Goal: Task Accomplishment & Management: Use online tool/utility

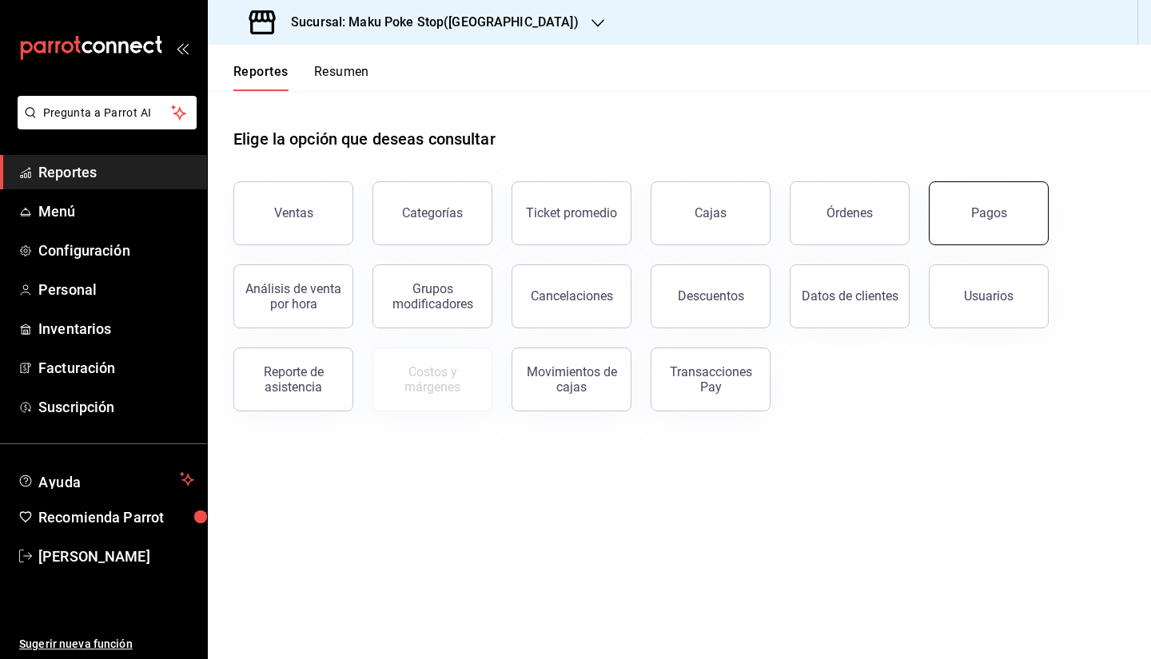
click at [959, 237] on button "Pagos" at bounding box center [989, 213] width 120 height 64
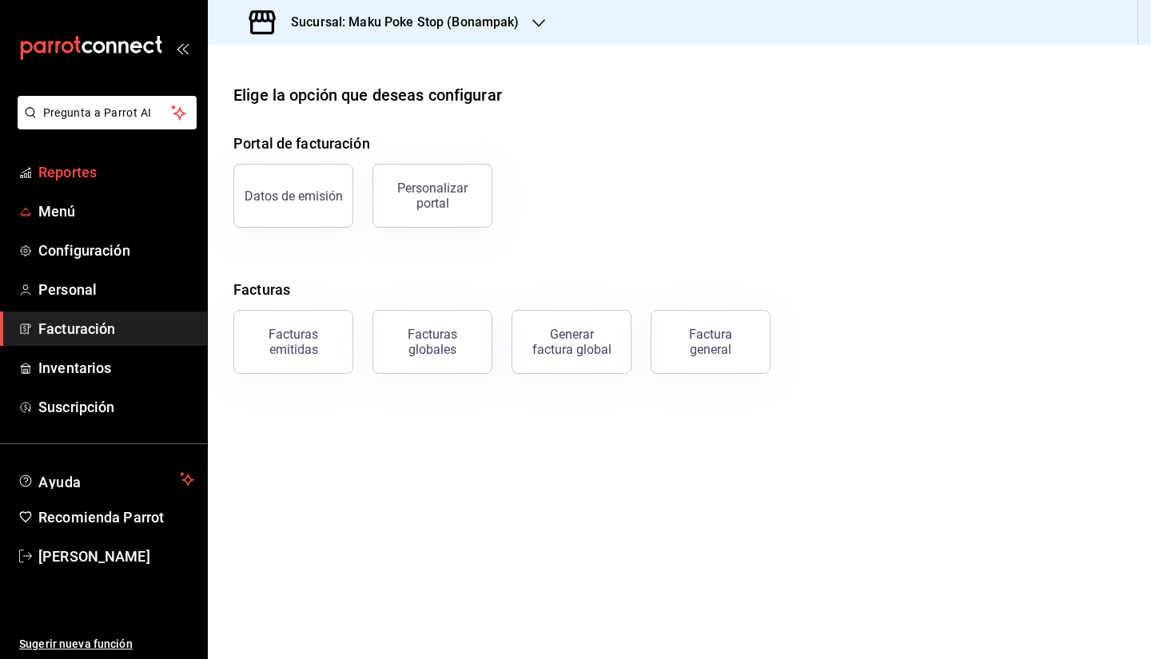
click at [99, 169] on span "Reportes" at bounding box center [116, 172] width 156 height 22
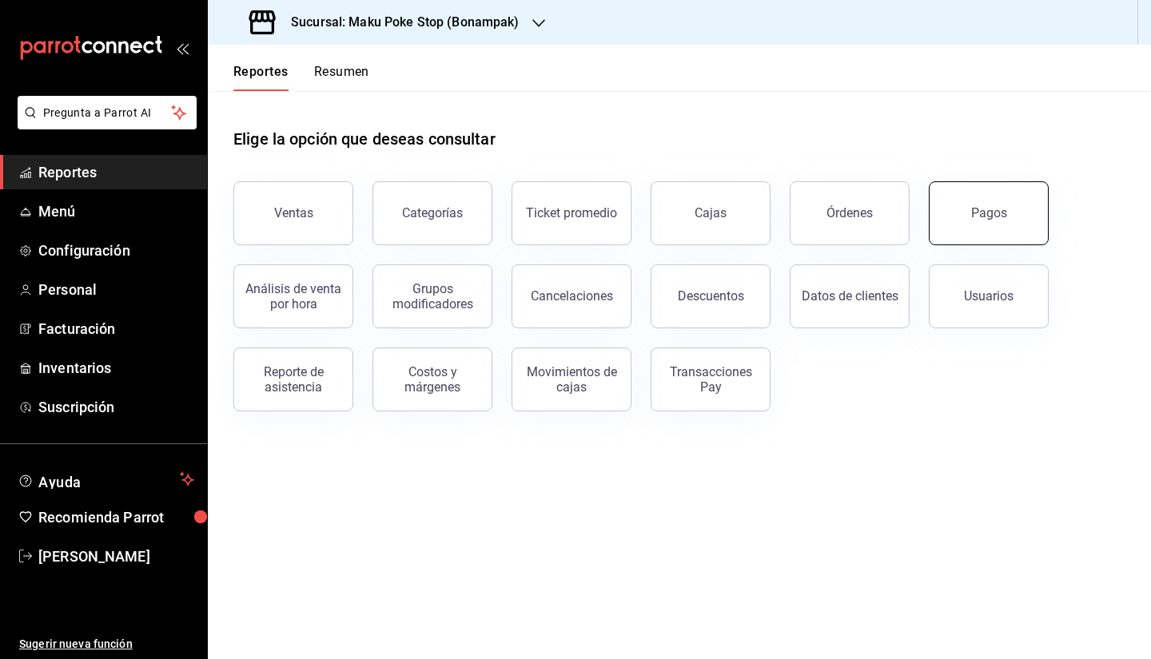
click at [1007, 223] on button "Pagos" at bounding box center [989, 213] width 120 height 64
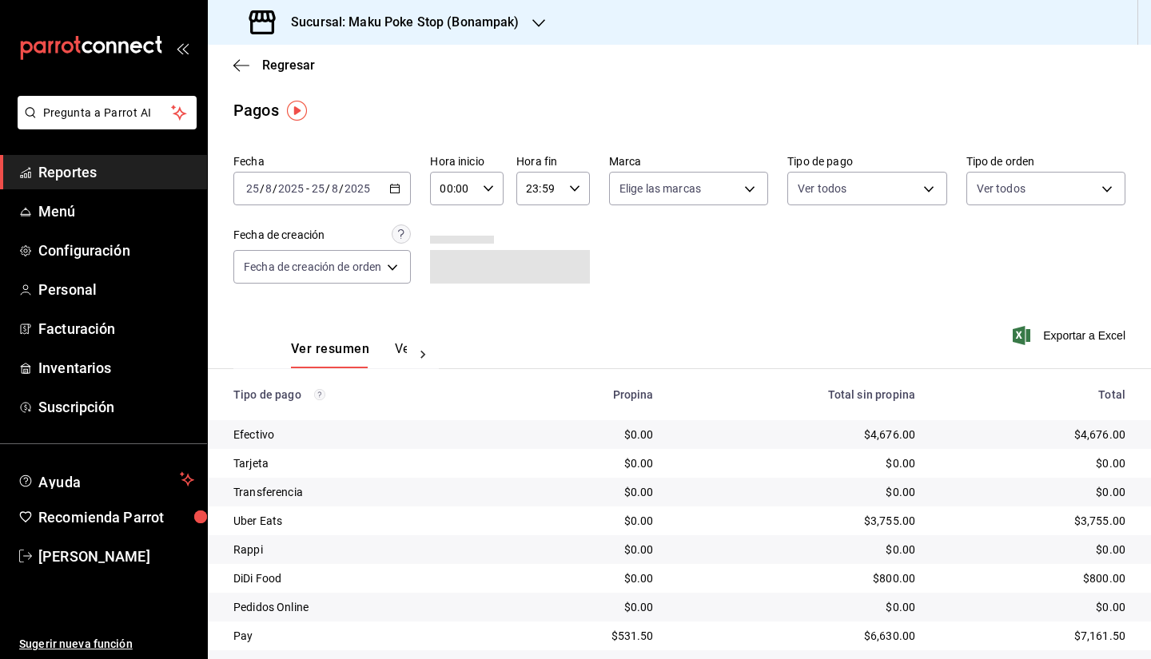
click at [400, 177] on div "[DATE] [DATE] - [DATE] [DATE]" at bounding box center [321, 189] width 177 height 34
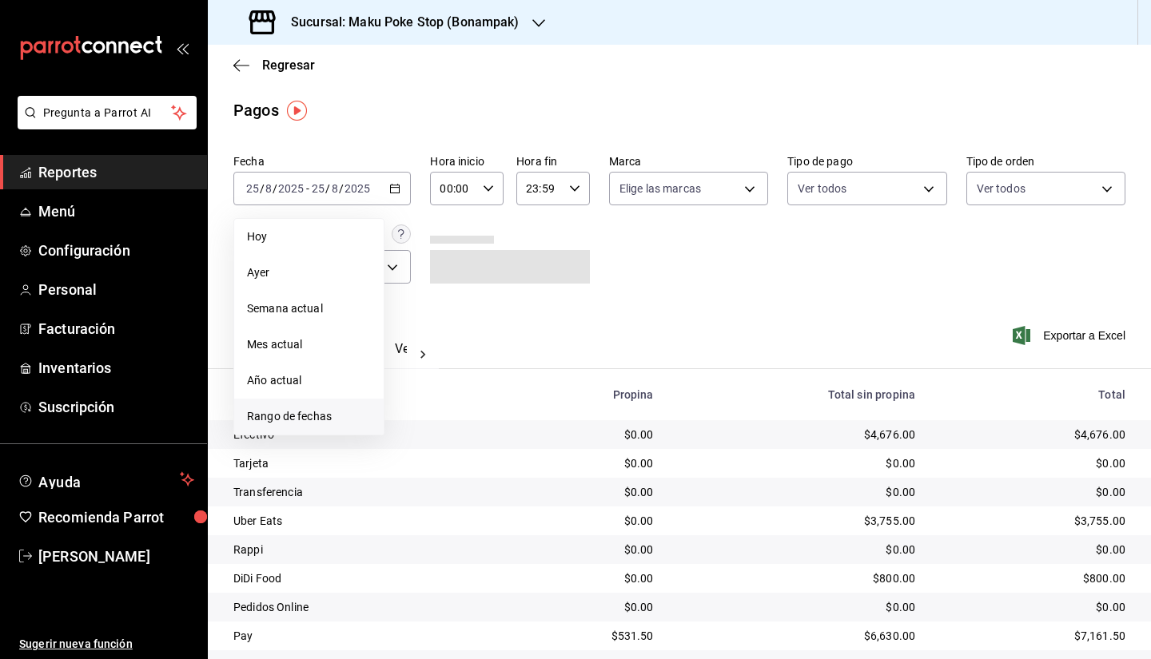
click at [317, 412] on span "Rango de fechas" at bounding box center [309, 416] width 124 height 17
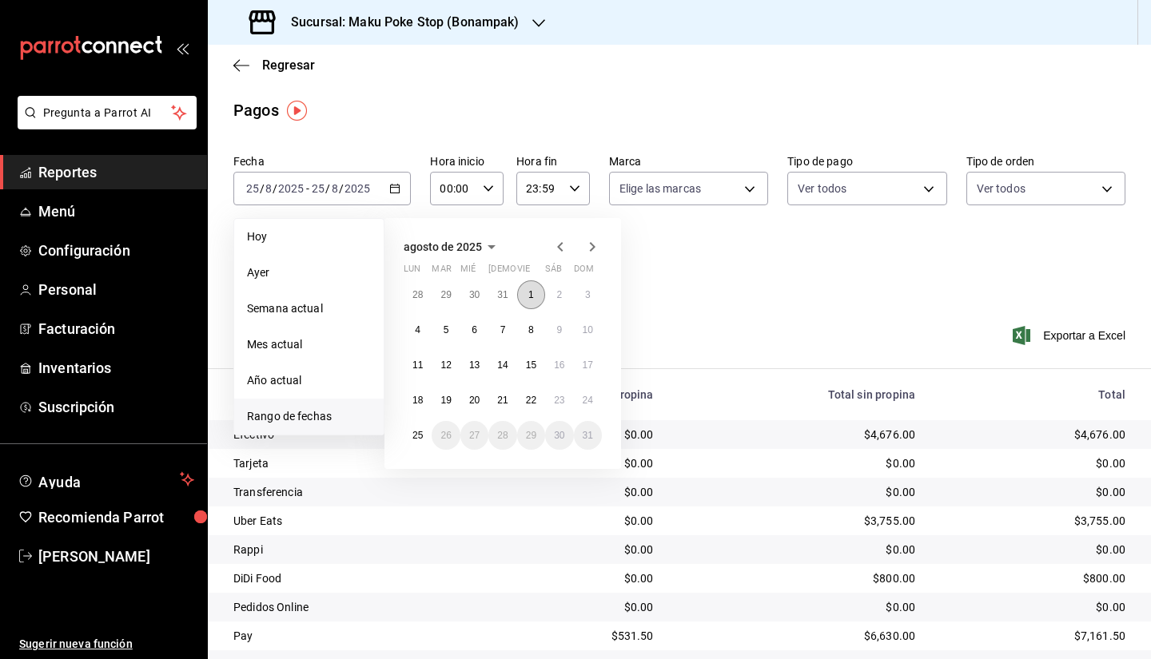
click at [537, 304] on button "1" at bounding box center [531, 295] width 28 height 29
click at [589, 396] on abbr "24" at bounding box center [588, 400] width 10 height 11
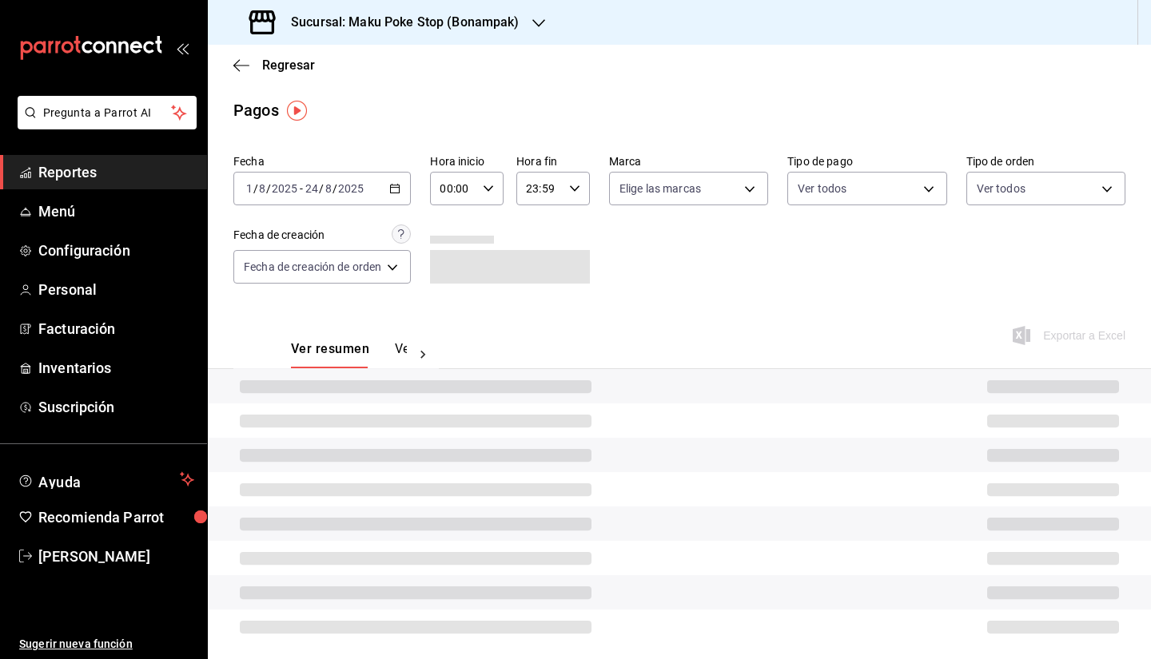
click at [492, 27] on h3 "Sucursal: Maku Poke Stop (Bonampak)" at bounding box center [398, 22] width 241 height 19
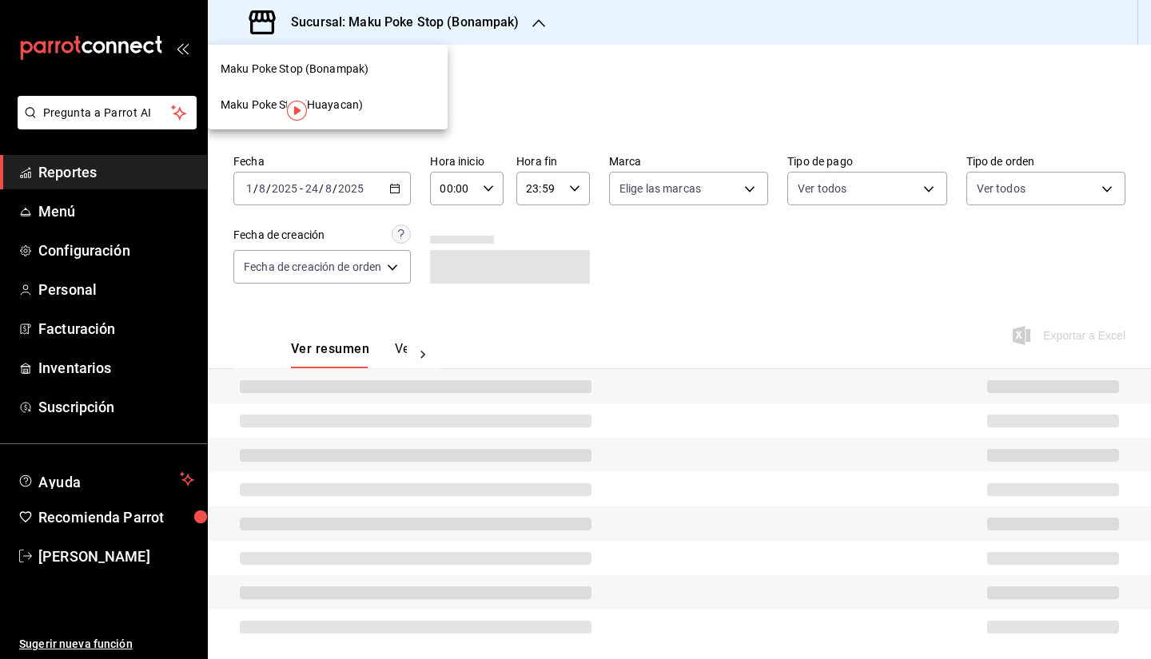
click at [356, 101] on span "Maku Poke Stop(Huayacan)" at bounding box center [292, 105] width 142 height 17
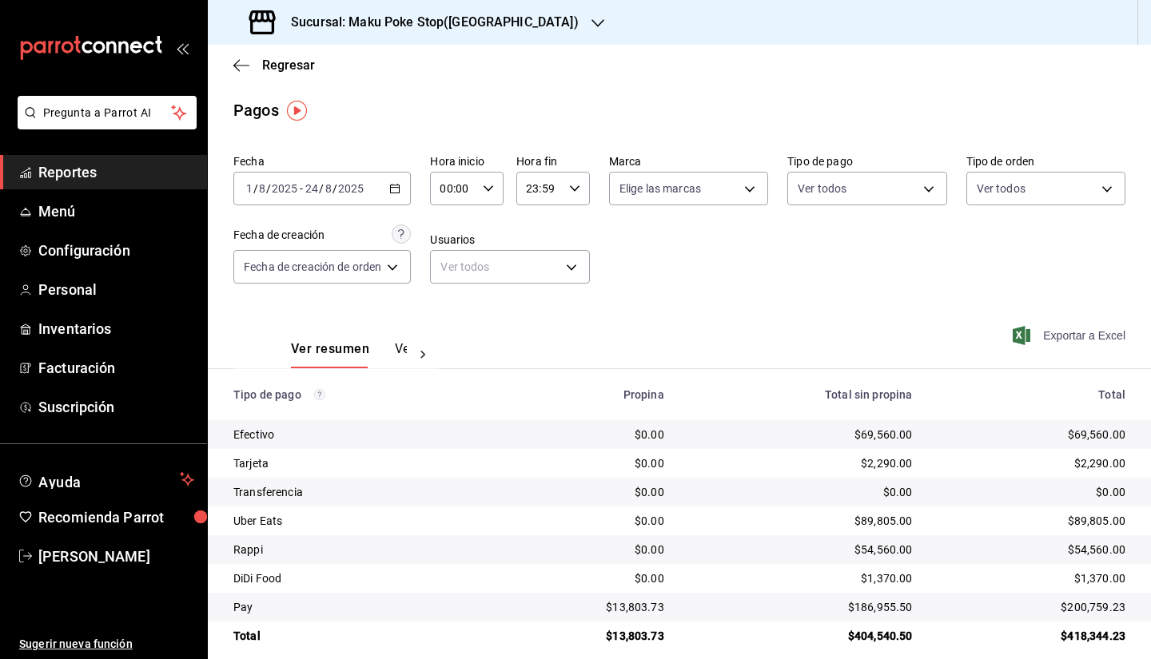
click at [1088, 334] on span "Exportar a Excel" at bounding box center [1070, 335] width 109 height 19
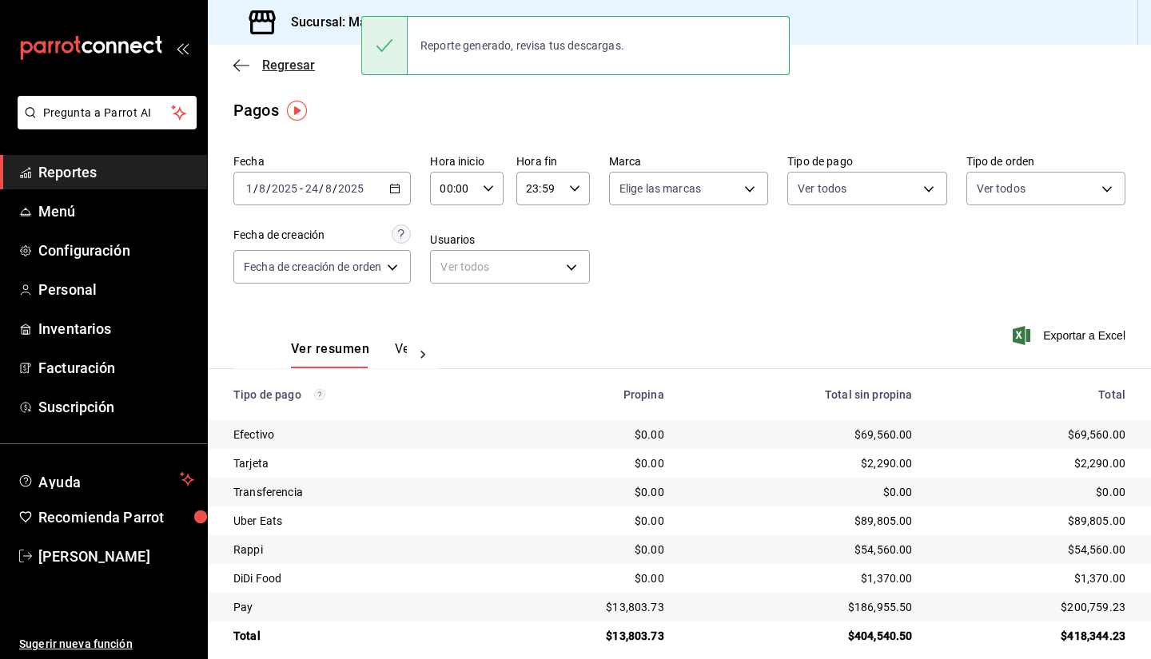
click at [294, 63] on span "Regresar" at bounding box center [288, 65] width 53 height 15
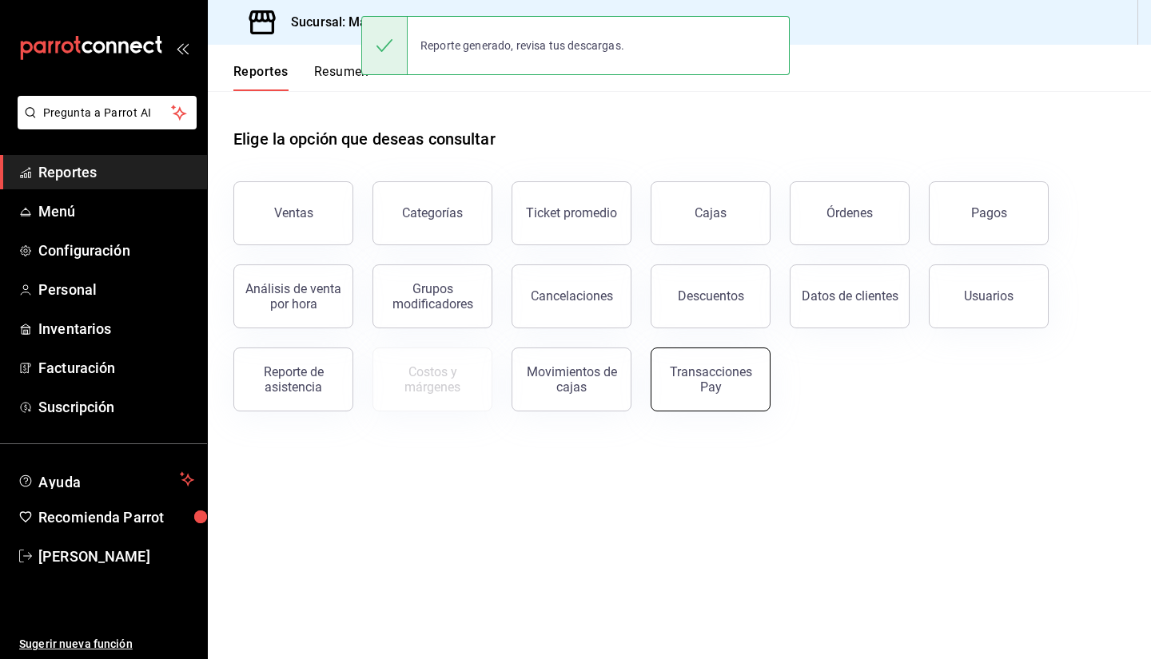
click at [731, 401] on button "Transacciones Pay" at bounding box center [711, 380] width 120 height 64
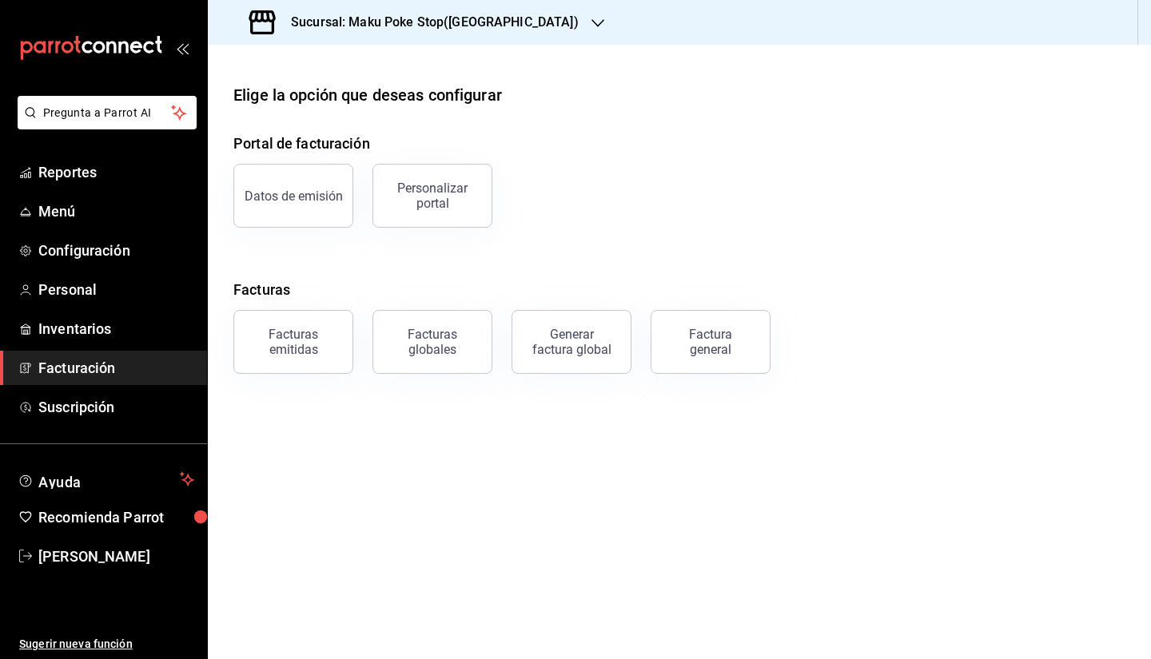
click at [131, 150] on li "Pregunta a Parrot AI" at bounding box center [103, 125] width 194 height 59
click at [140, 163] on span "Reportes" at bounding box center [116, 172] width 156 height 22
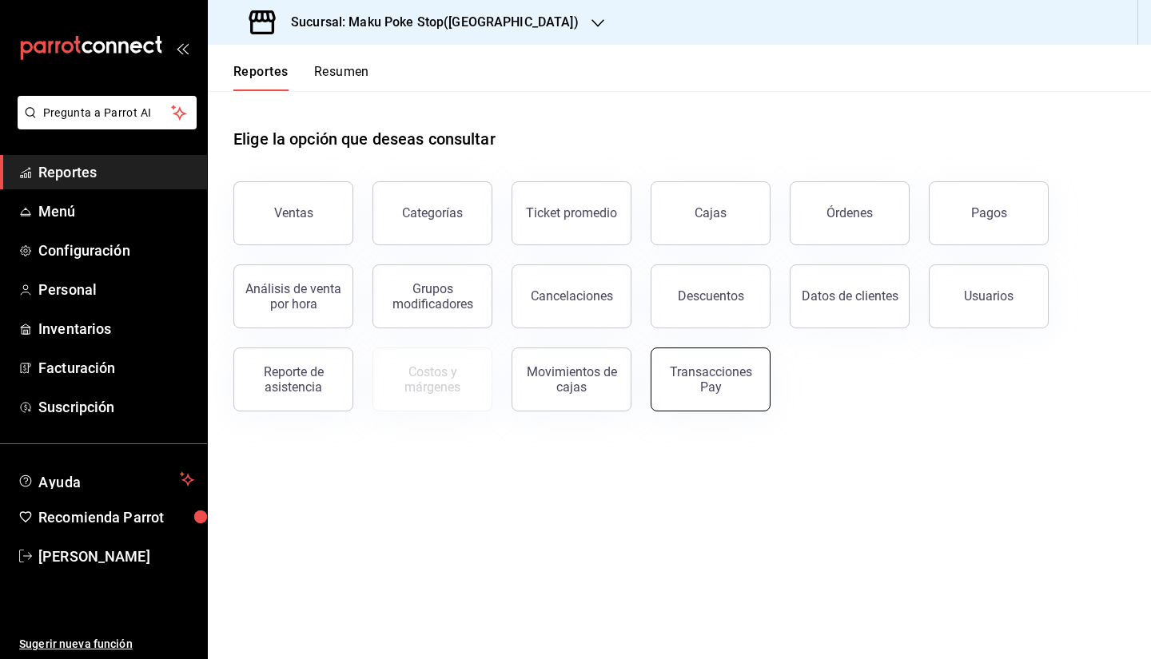
click at [719, 389] on div "Transacciones Pay" at bounding box center [710, 379] width 99 height 30
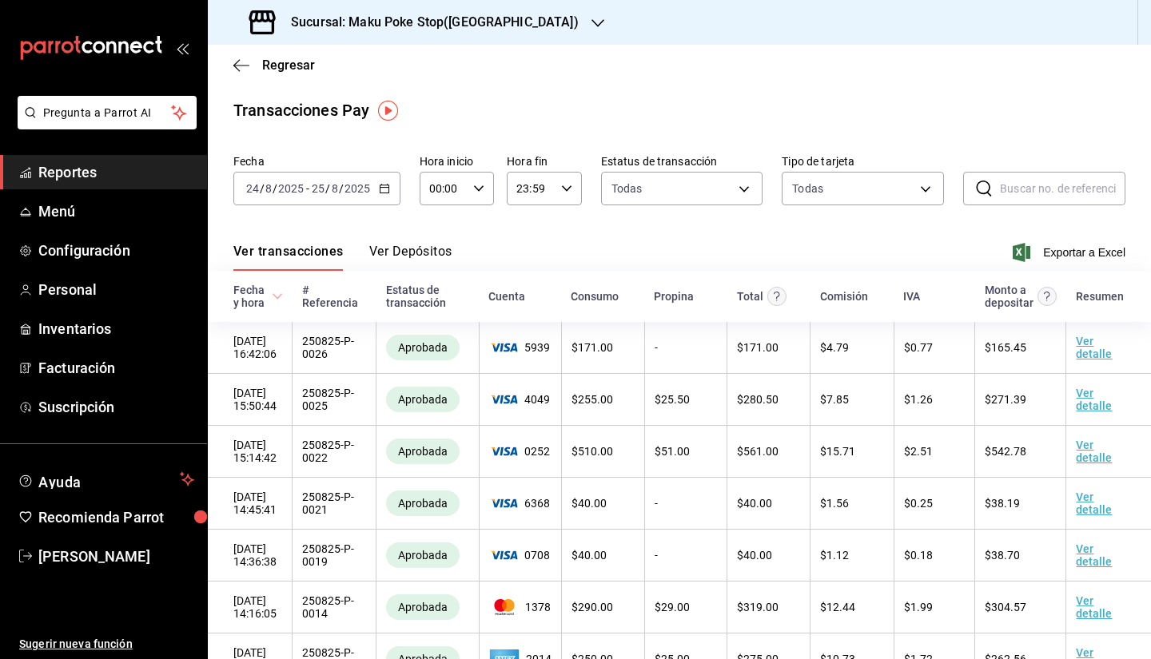
click at [387, 192] on icon "button" at bounding box center [384, 188] width 11 height 11
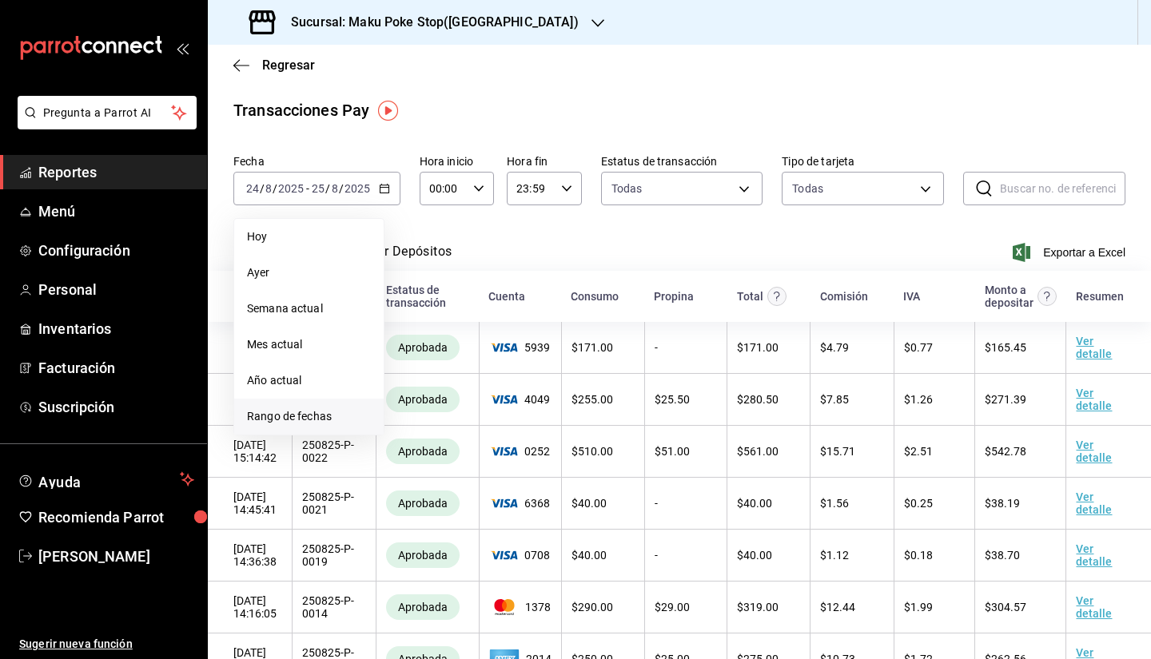
click at [297, 425] on li "Rango de fechas" at bounding box center [308, 417] width 149 height 36
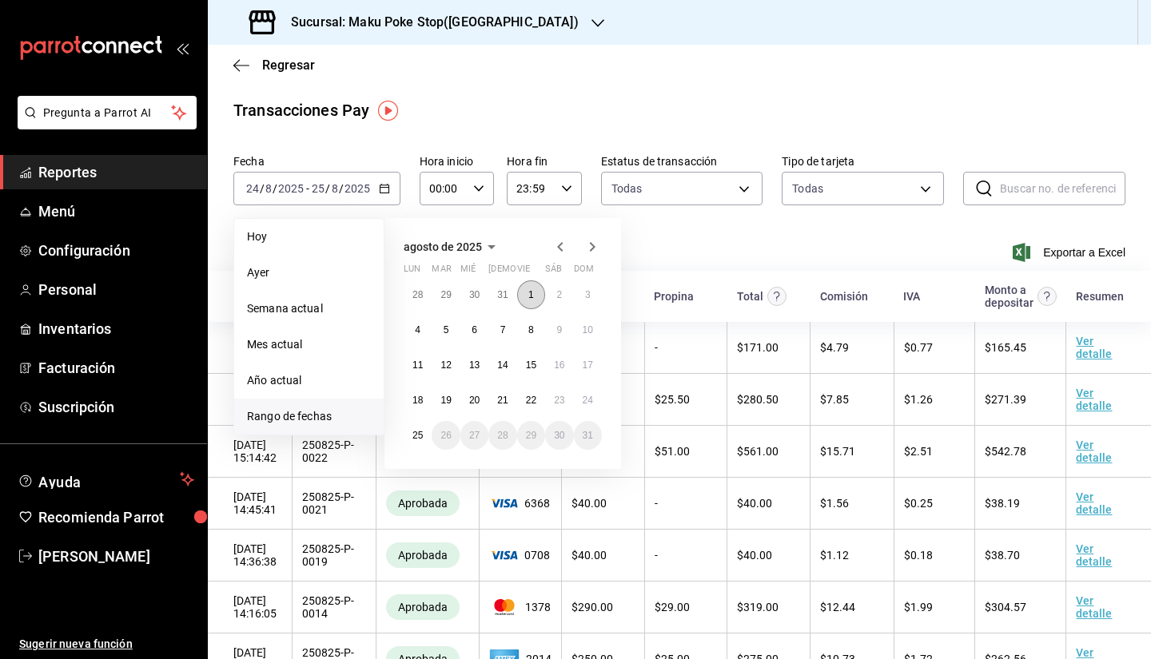
click at [528, 295] on button "1" at bounding box center [531, 295] width 28 height 29
click at [585, 400] on abbr "24" at bounding box center [588, 400] width 10 height 11
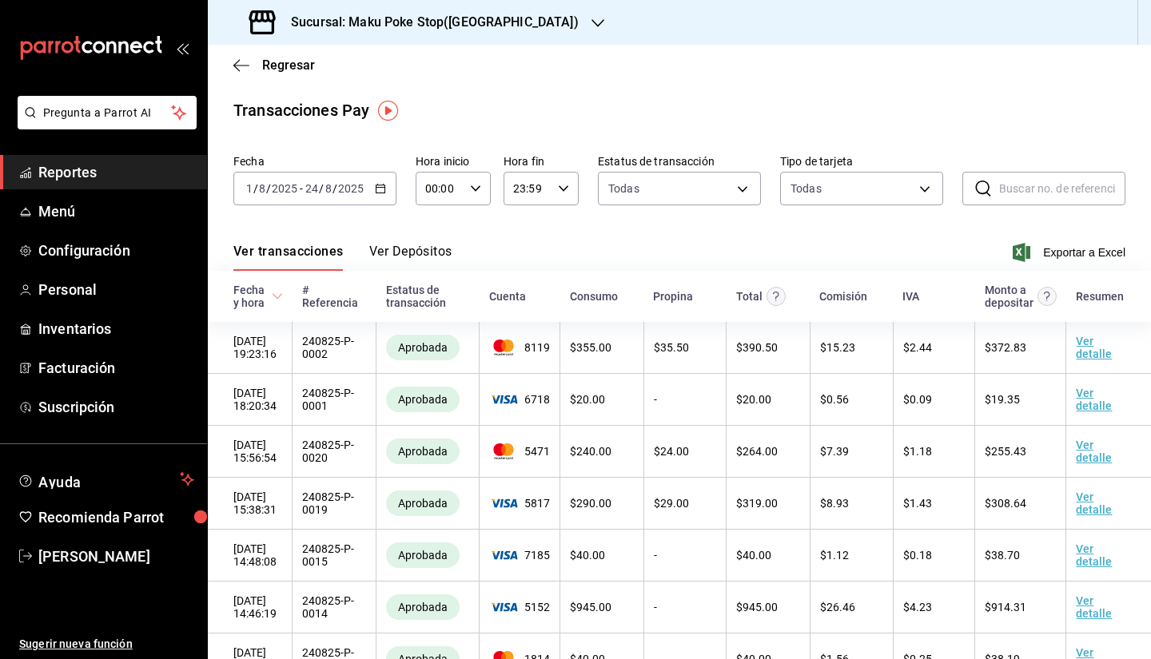
click at [1067, 252] on span "Exportar a Excel" at bounding box center [1070, 252] width 109 height 19
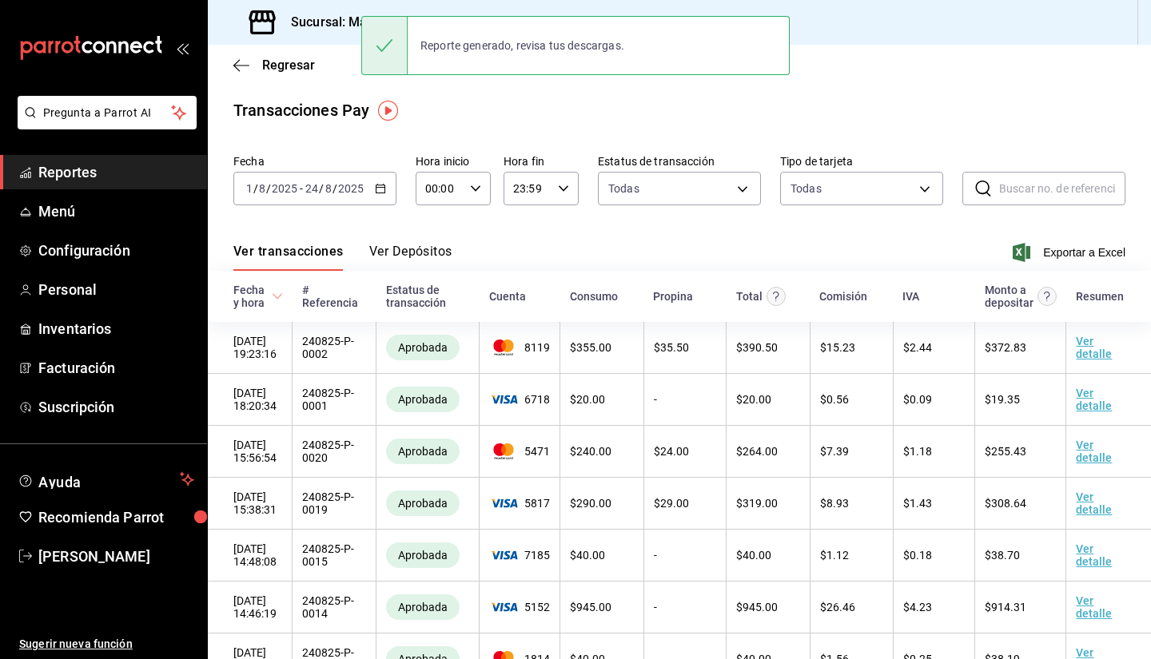
click at [1144, 27] on div "Sucursal: Maku Poke Stop([GEOGRAPHIC_DATA])" at bounding box center [679, 22] width 943 height 45
